Goal: Information Seeking & Learning: Understand process/instructions

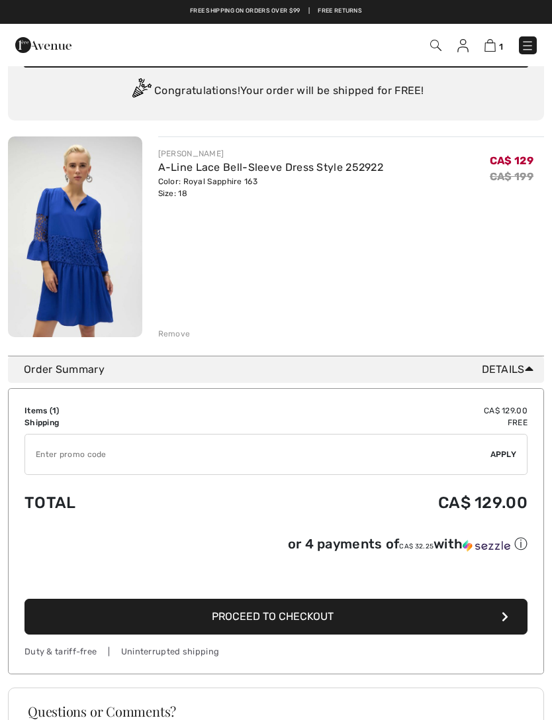
scroll to position [59, 0]
click at [170, 460] on input "TEXT" at bounding box center [257, 454] width 465 height 40
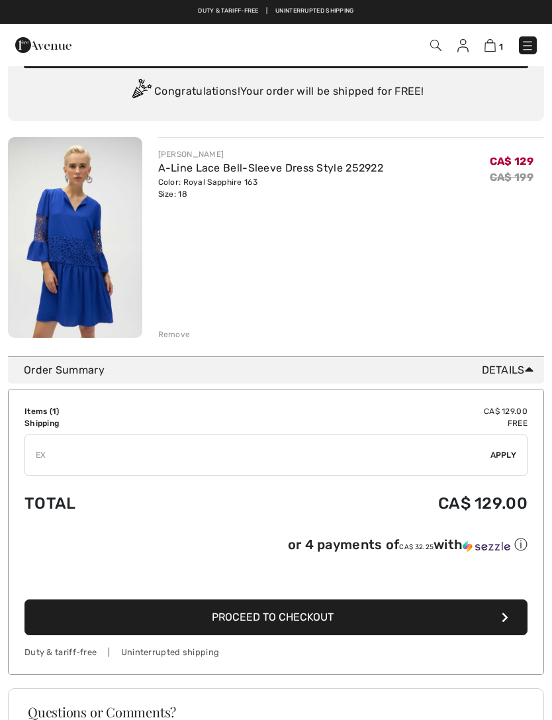
type input "E"
click at [493, 44] on img at bounding box center [490, 45] width 11 height 13
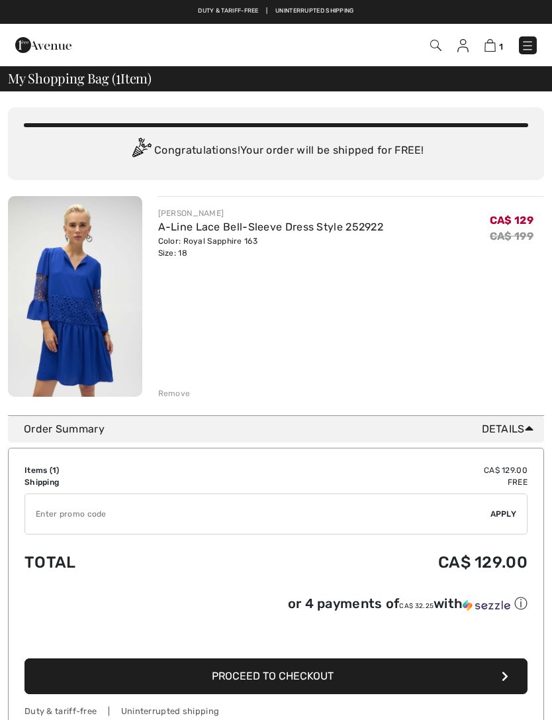
click at [87, 275] on img at bounding box center [75, 296] width 134 height 201
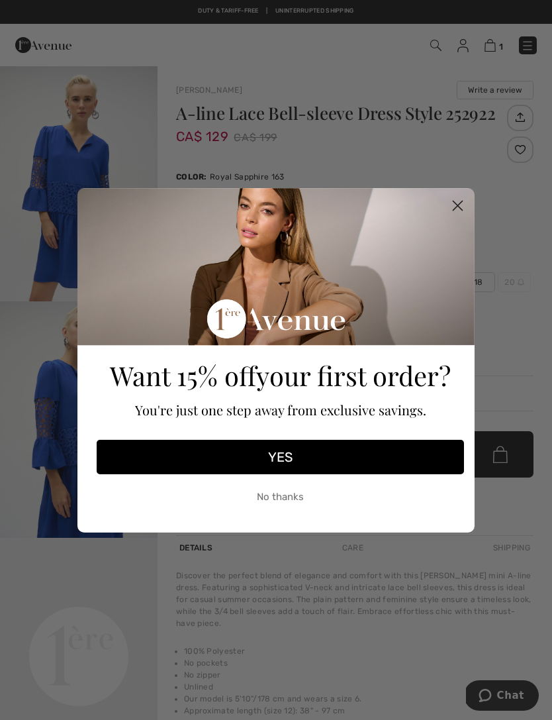
click at [299, 502] on button "No thanks" at bounding box center [280, 497] width 367 height 33
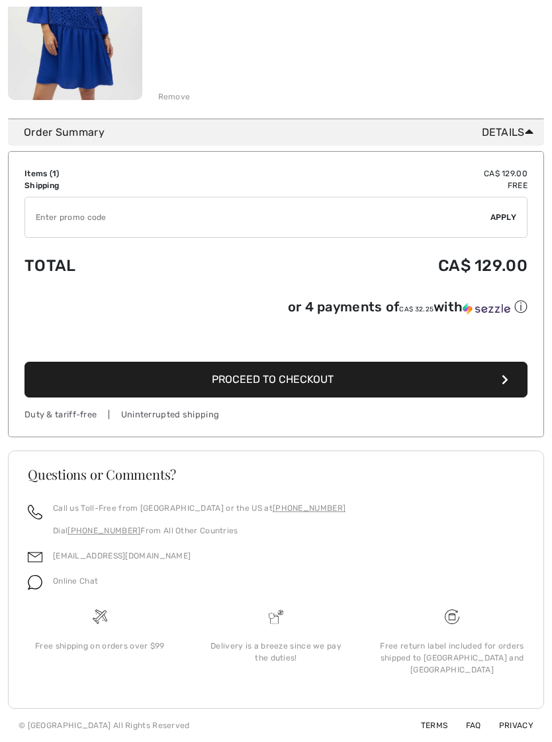
scroll to position [287, 0]
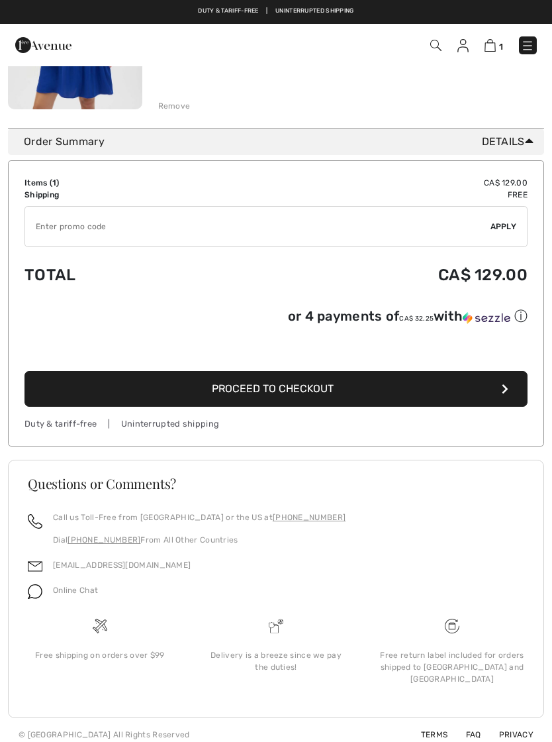
click at [530, 45] on img at bounding box center [527, 45] width 13 height 13
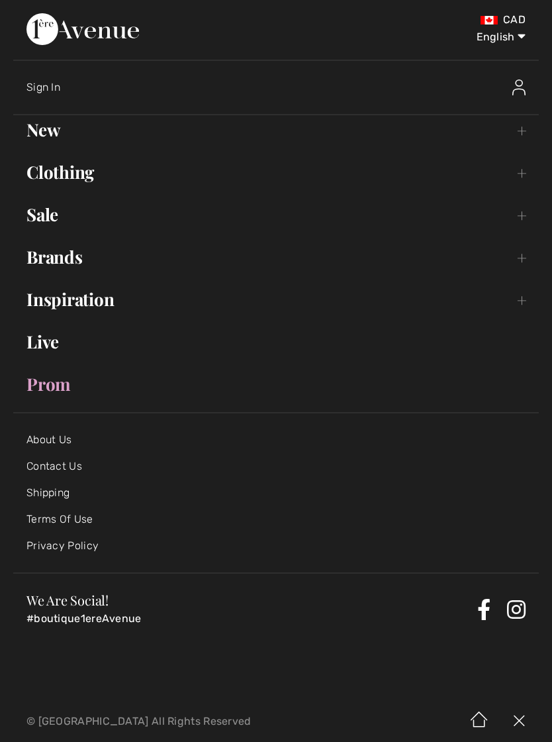
click at [66, 385] on link "Prom" at bounding box center [276, 383] width 526 height 29
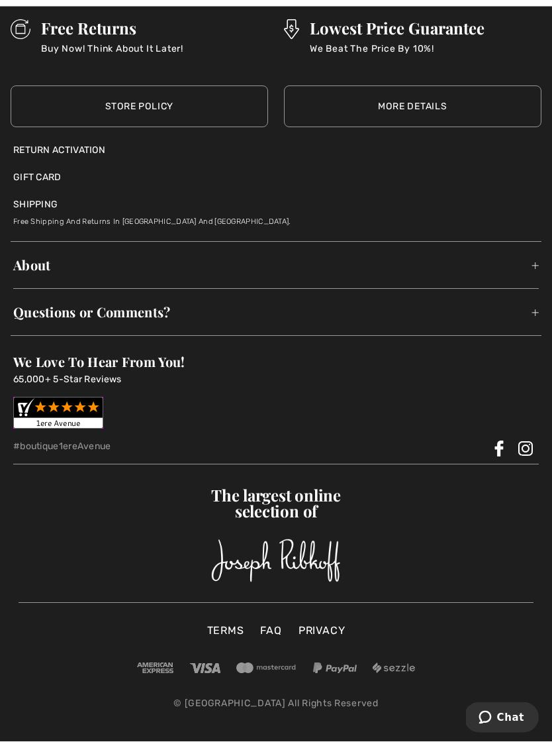
scroll to position [1568, 0]
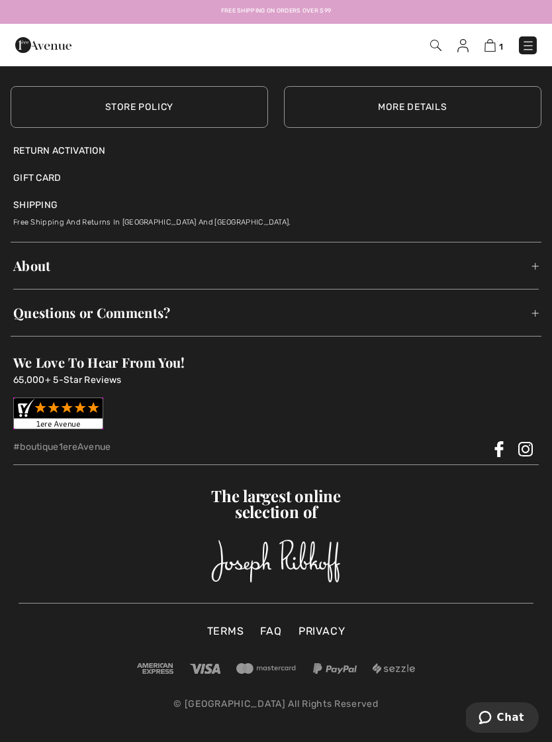
click at [44, 217] on div "Shipping Free shipping and Returns in [GEOGRAPHIC_DATA] and [GEOGRAPHIC_DATA]." at bounding box center [276, 207] width 526 height 44
click at [161, 228] on p "Free shipping and Returns in [GEOGRAPHIC_DATA] and [GEOGRAPHIC_DATA]." at bounding box center [276, 220] width 526 height 17
click at [148, 228] on p "Free shipping and Returns in [GEOGRAPHIC_DATA] and [GEOGRAPHIC_DATA]." at bounding box center [276, 220] width 526 height 17
click at [48, 212] on link "Shipping" at bounding box center [35, 205] width 44 height 14
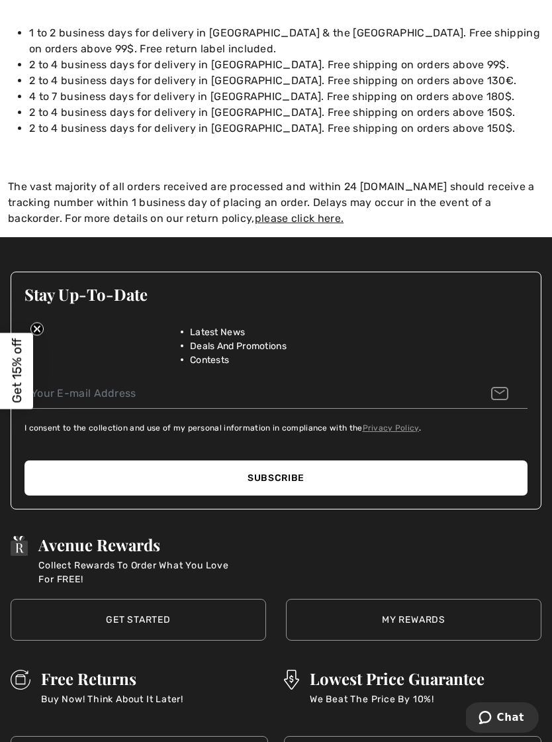
scroll to position [248, 0]
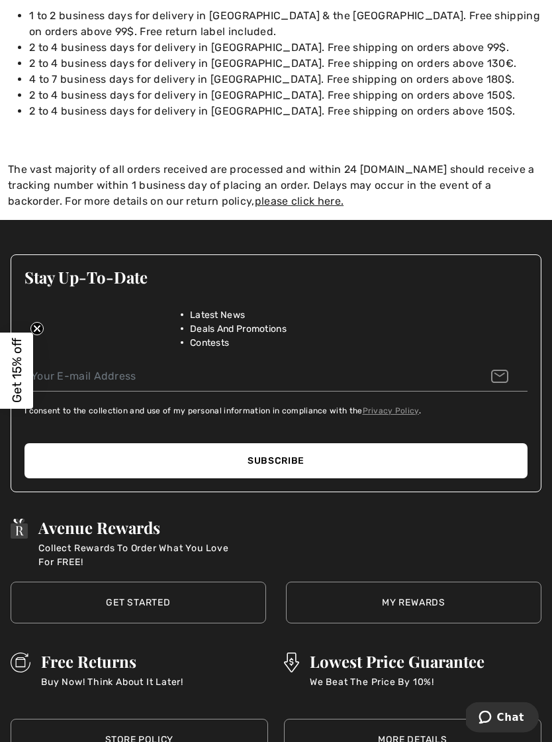
click at [255, 201] on link "please click here." at bounding box center [299, 201] width 89 height 13
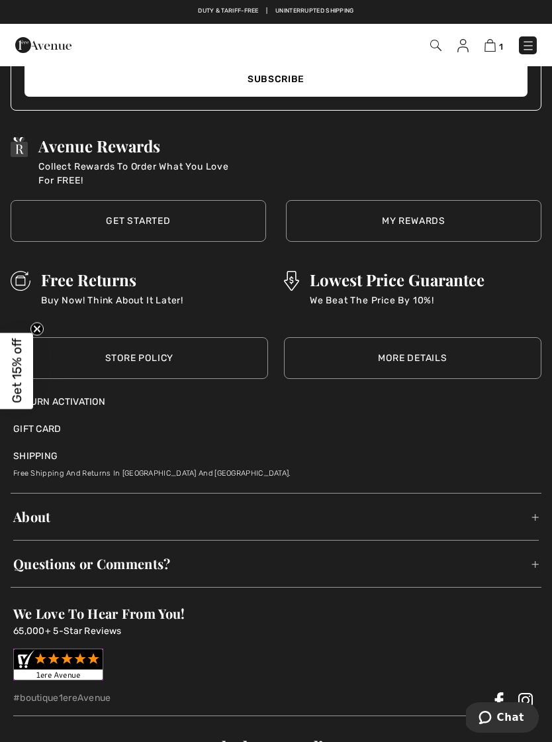
scroll to position [1938, 0]
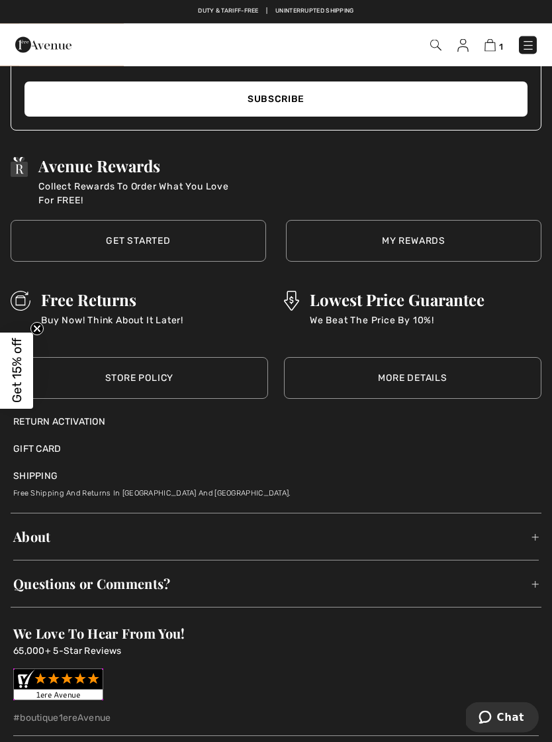
click at [105, 415] on div "Return Activation" at bounding box center [276, 422] width 526 height 14
